Goal: Task Accomplishment & Management: Manage account settings

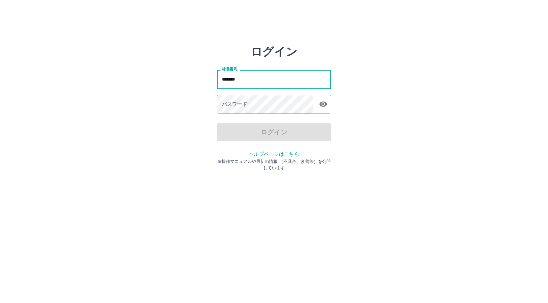
type input "*******"
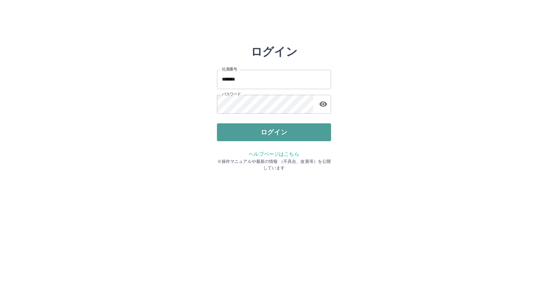
click at [275, 133] on button "ログイン" at bounding box center [274, 132] width 114 height 18
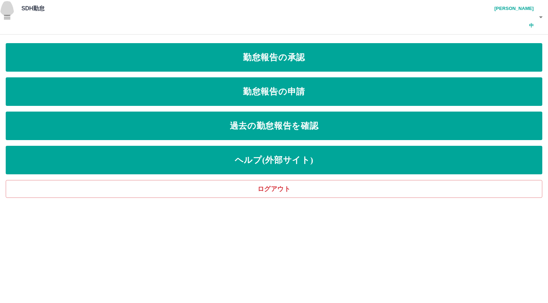
click at [9, 15] on icon "button" at bounding box center [7, 17] width 6 height 4
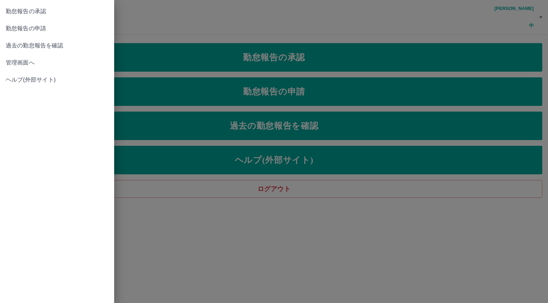
click at [27, 65] on span "管理画面へ" at bounding box center [57, 62] width 103 height 9
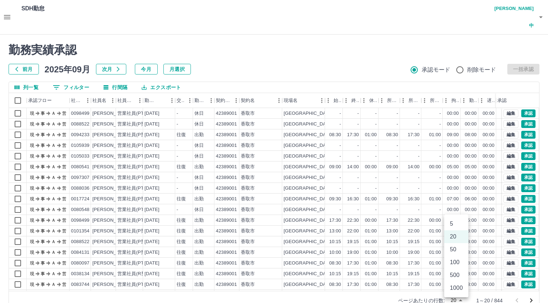
click at [456, 283] on body "SDH勤怠 金光　康中 勤務実績承認 前月 2025年09月 次月 今月 月選択 承認モード 削除モード 一括承認 列一覧 0 フィルター 行間隔 エクスポー…" at bounding box center [274, 159] width 548 height 318
click at [456, 276] on li "500" at bounding box center [456, 275] width 24 height 13
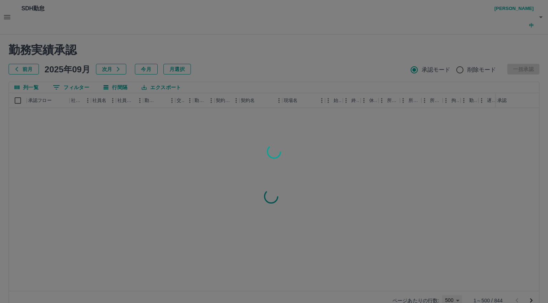
type input "***"
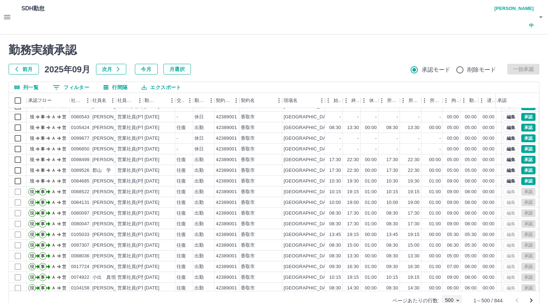
scroll to position [1790, 0]
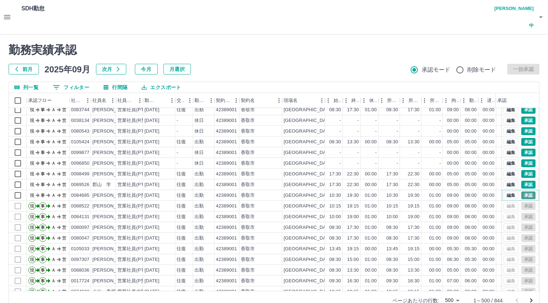
click at [522, 191] on button "承認" at bounding box center [528, 195] width 14 height 8
click at [521, 181] on button "承認" at bounding box center [528, 185] width 14 height 8
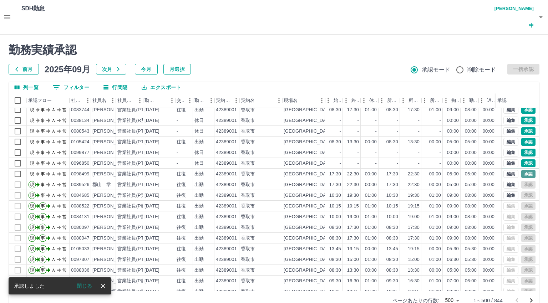
click at [521, 170] on button "承認" at bounding box center [528, 174] width 14 height 8
click at [521, 159] on button "承認" at bounding box center [528, 163] width 14 height 8
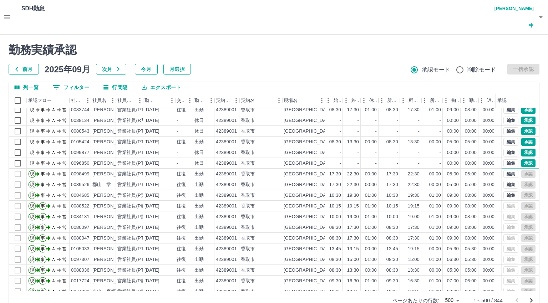
click at [524, 159] on button "承認" at bounding box center [528, 163] width 14 height 8
click at [523, 149] on button "承認" at bounding box center [528, 153] width 14 height 8
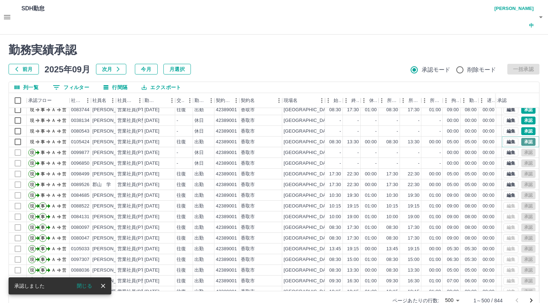
click at [523, 138] on button "承認" at bounding box center [528, 142] width 14 height 8
click at [522, 127] on button "承認" at bounding box center [528, 131] width 14 height 8
click at [521, 117] on button "承認" at bounding box center [528, 121] width 14 height 8
click at [521, 106] on button "承認" at bounding box center [528, 110] width 14 height 8
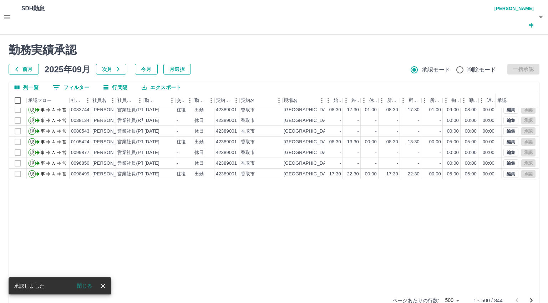
scroll to position [1647, 0]
